Goal: Information Seeking & Learning: Learn about a topic

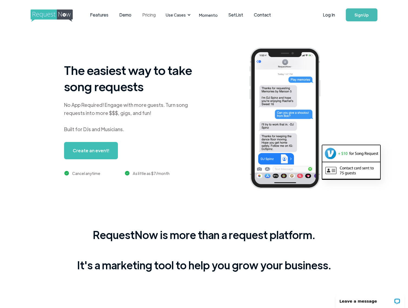
click at [150, 15] on link "Pricing" at bounding box center [149, 14] width 24 height 17
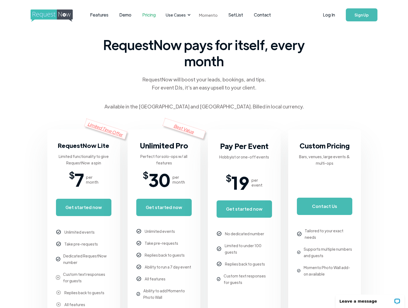
click at [212, 18] on link "Momento" at bounding box center [208, 15] width 29 height 16
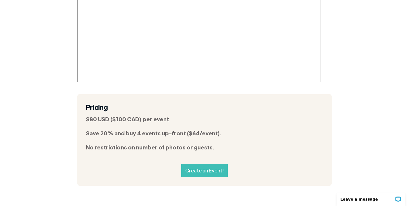
scroll to position [1816, 0]
